Goal: Information Seeking & Learning: Check status

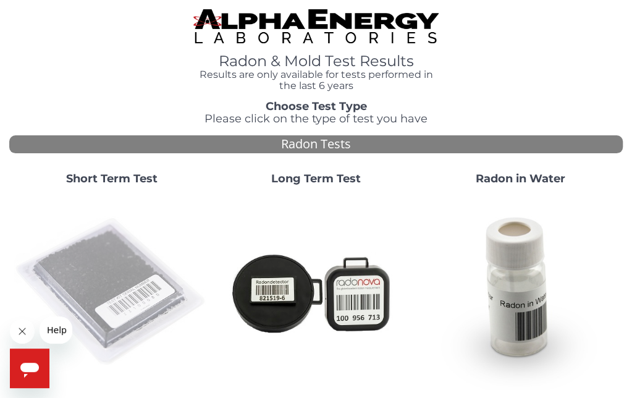
click at [110, 279] on img at bounding box center [111, 292] width 195 height 195
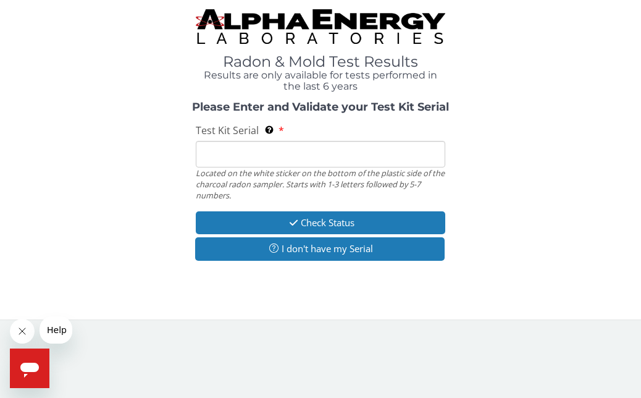
click at [225, 145] on input "Test Kit Serial Located on the white sticker on the bottom of the plastic side …" at bounding box center [320, 154] width 249 height 27
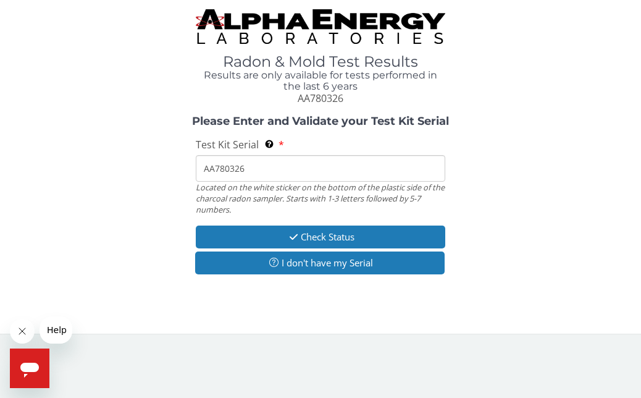
type input "AA780326"
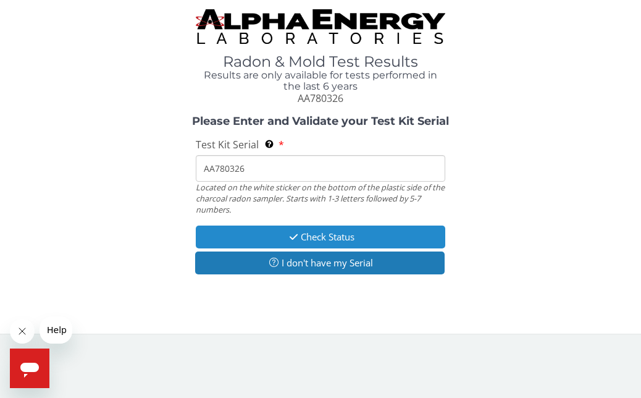
click at [249, 234] on button "Check Status" at bounding box center [320, 236] width 249 height 23
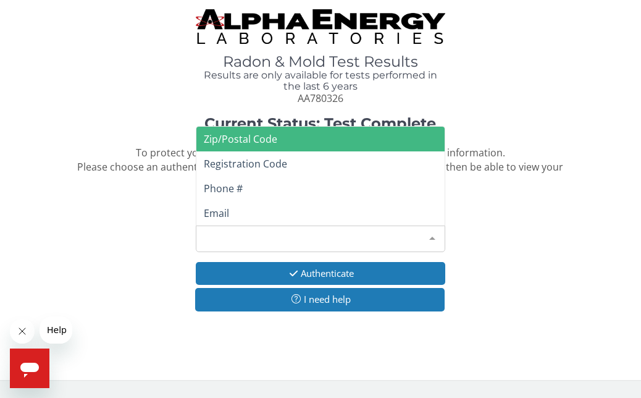
click at [431, 238] on div at bounding box center [432, 237] width 25 height 23
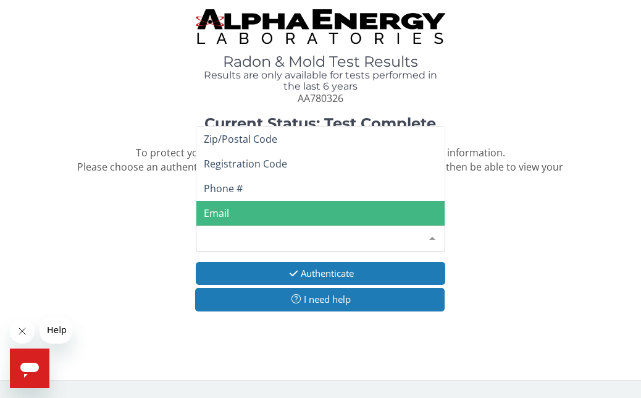
click at [267, 212] on span "Email" at bounding box center [320, 213] width 248 height 25
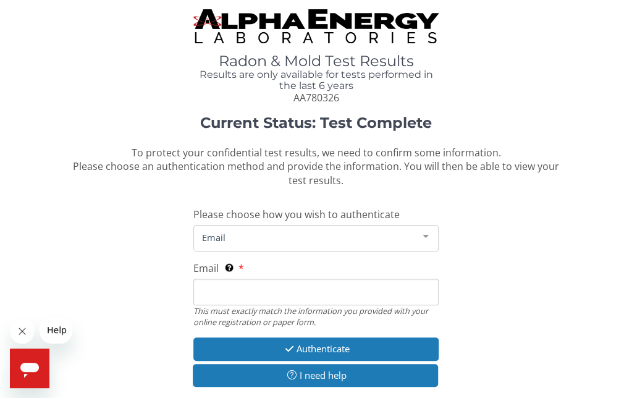
click at [223, 285] on input "Email This must exactly match the information you provided with your online reg…" at bounding box center [315, 292] width 245 height 27
type input "[PERSON_NAME][EMAIL_ADDRESS][DOMAIN_NAME]"
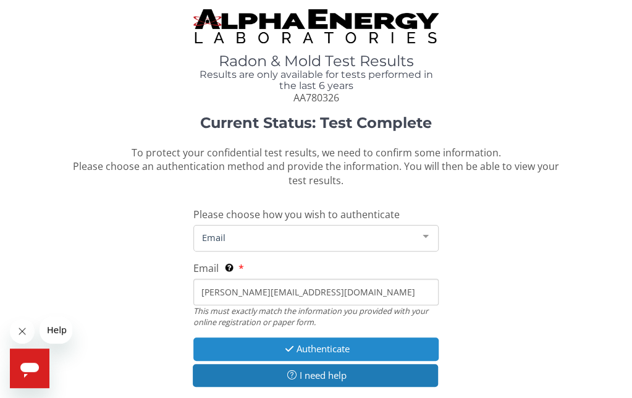
click at [266, 348] on button "Authenticate" at bounding box center [315, 348] width 245 height 23
